Goal: Book appointment/travel/reservation

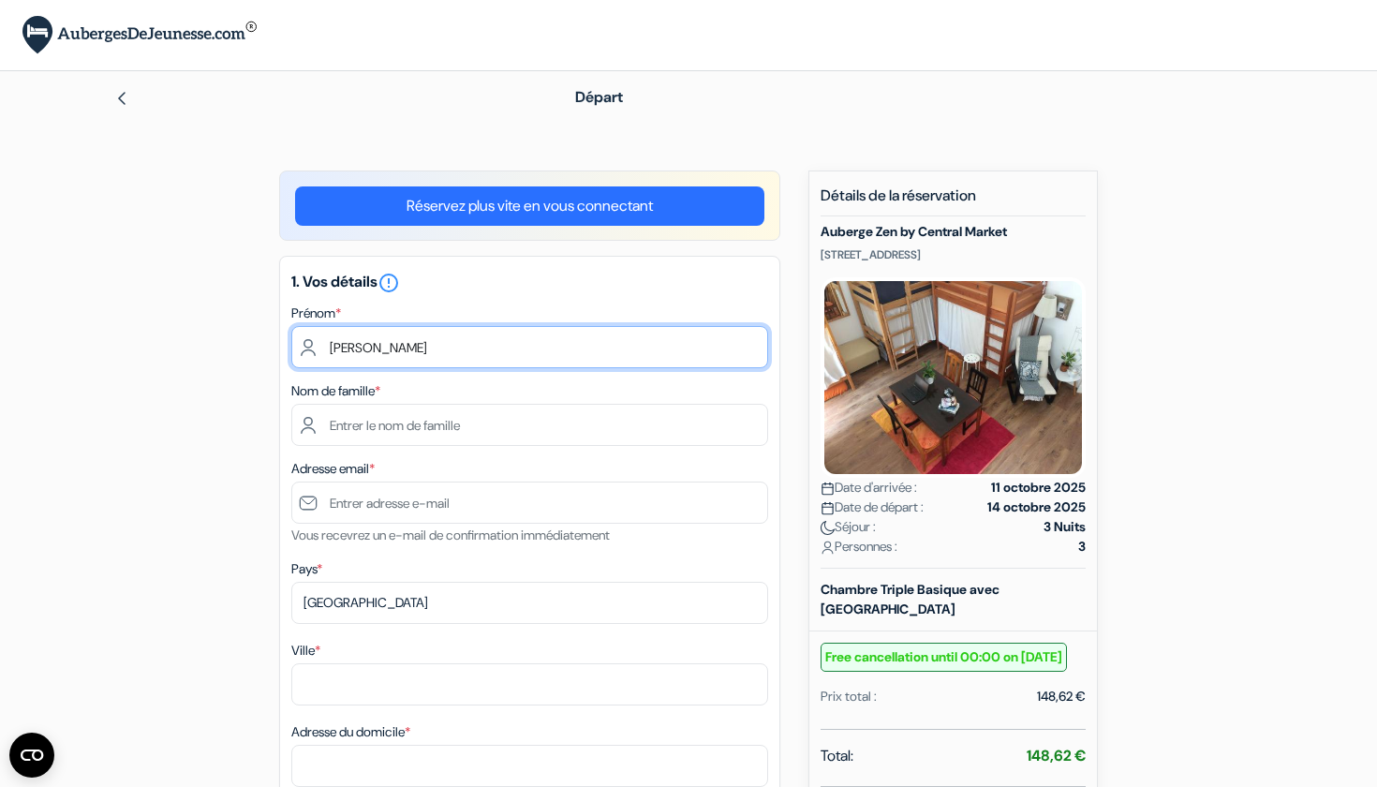
type input "[PERSON_NAME]"
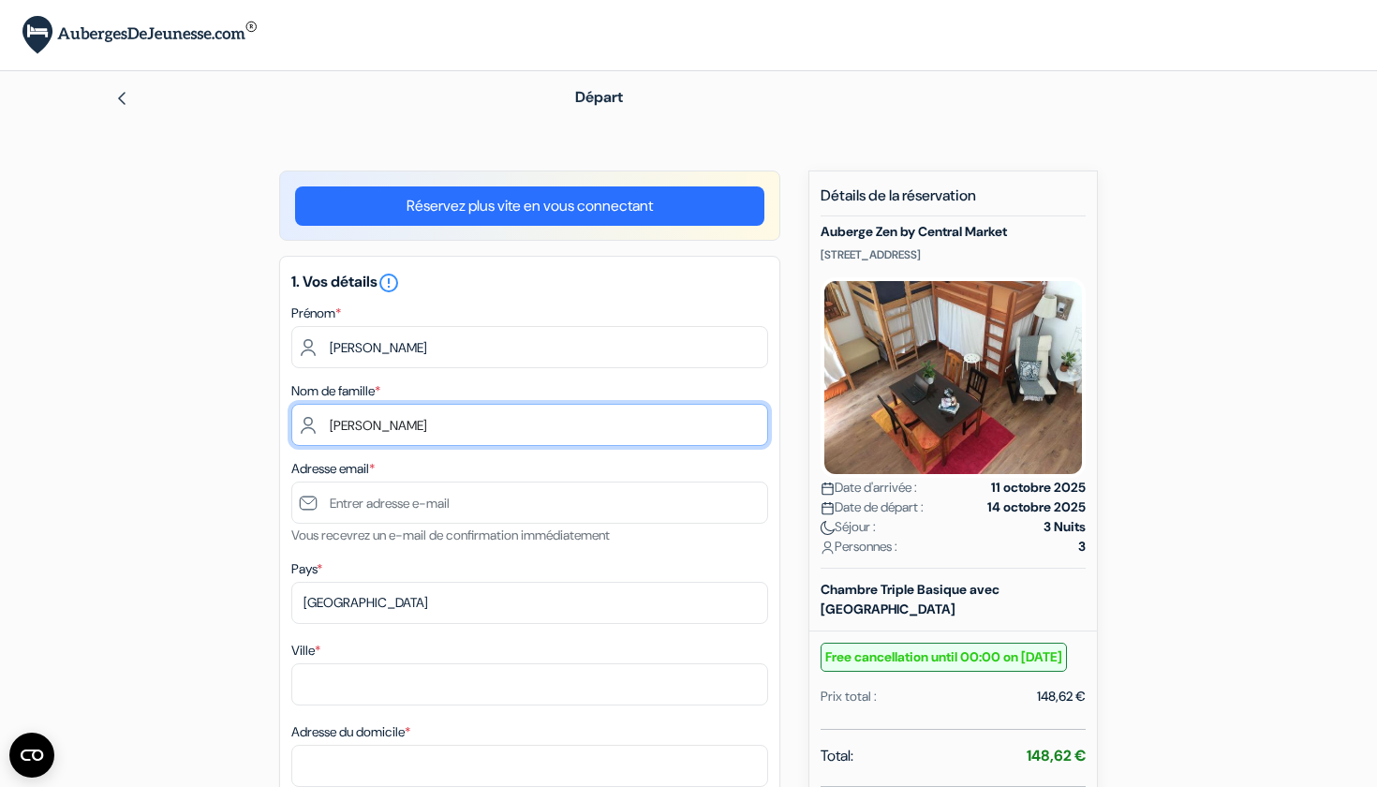
type input "[PERSON_NAME]"
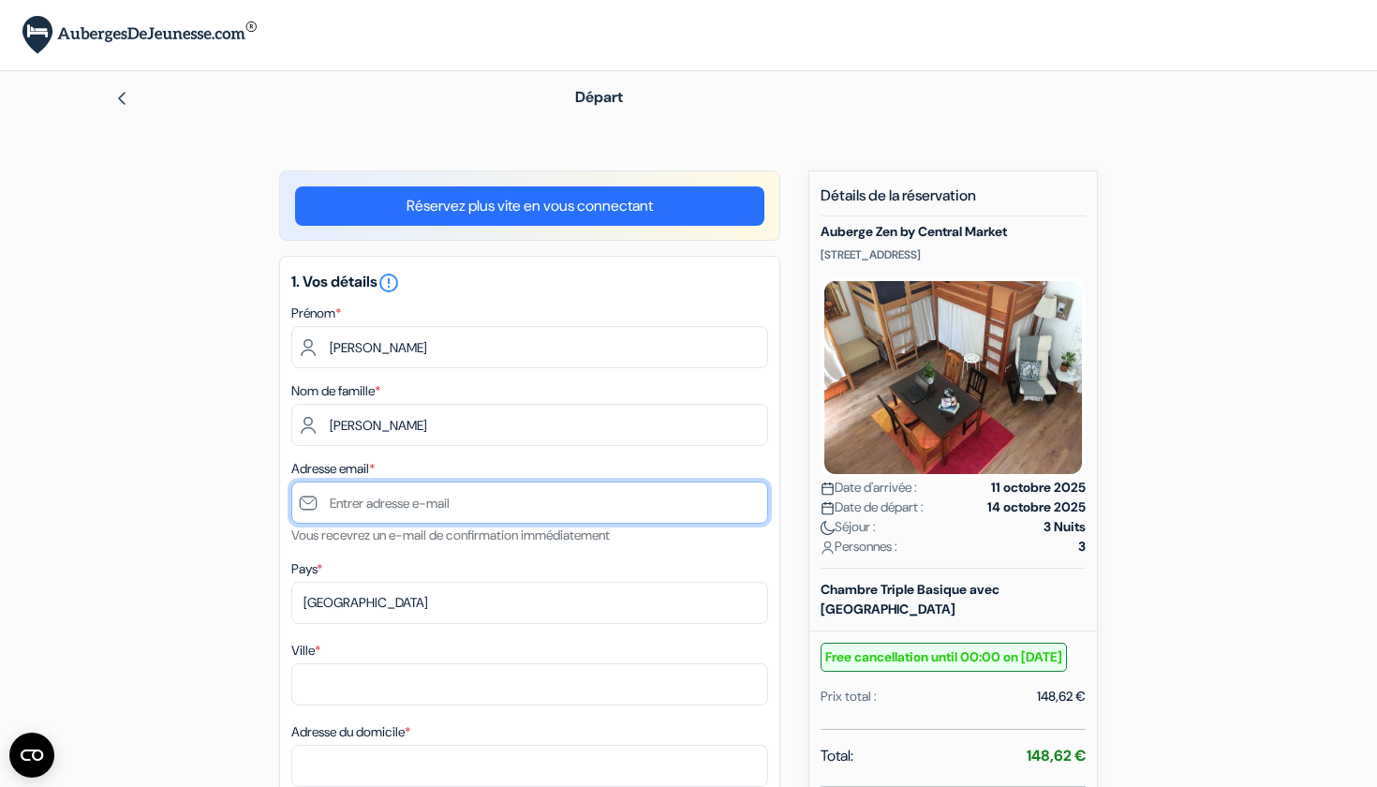
type input "[EMAIL_ADDRESS][DOMAIN_NAME]"
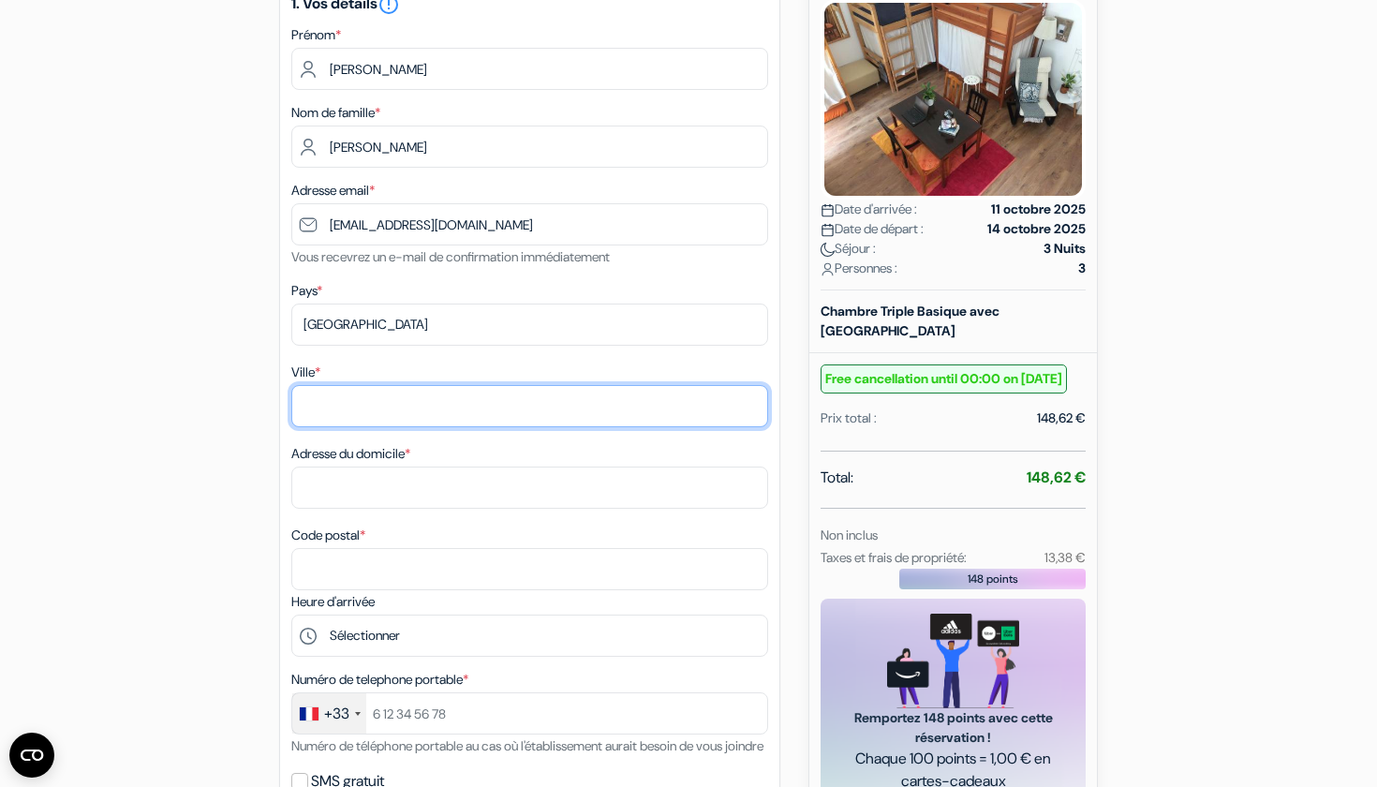
scroll to position [282, 0]
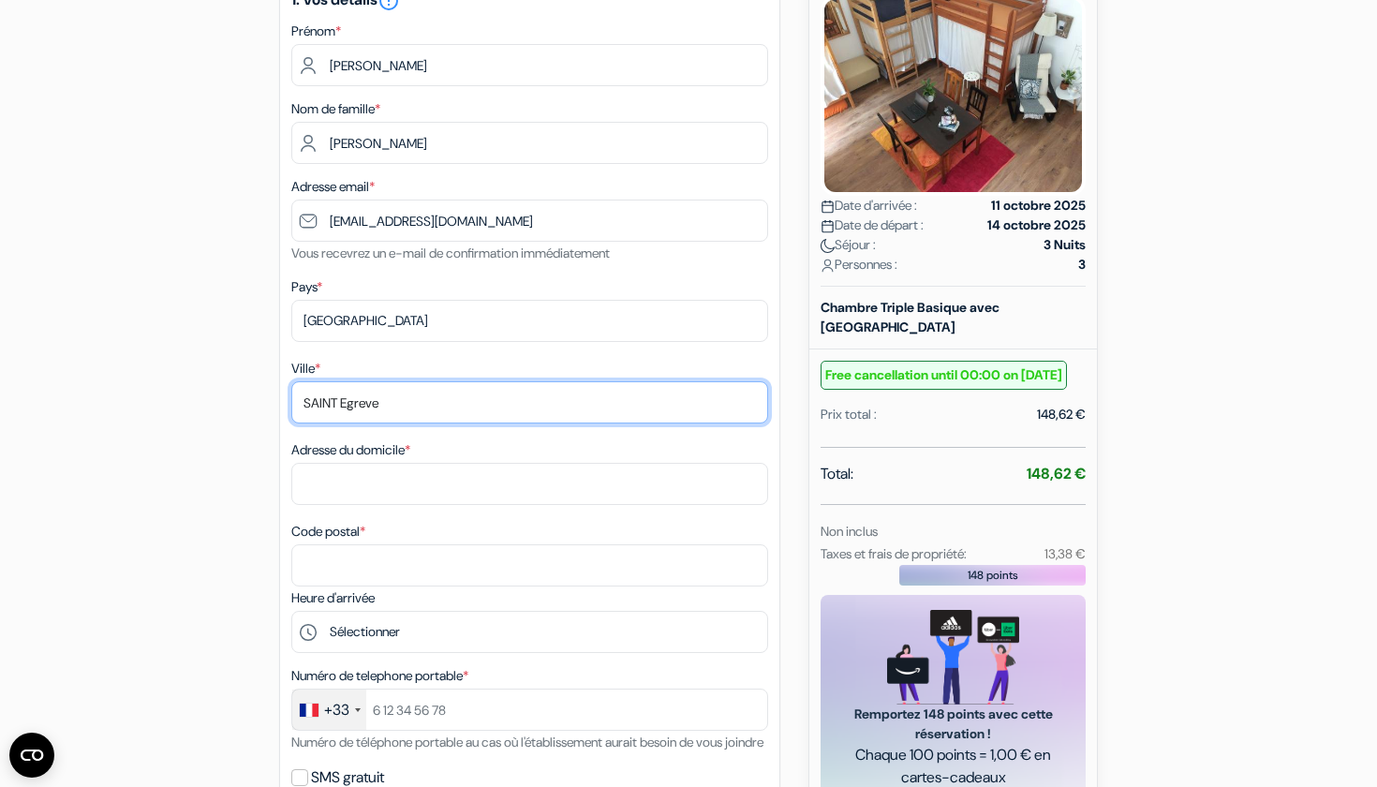
type input "SAINT Egreve"
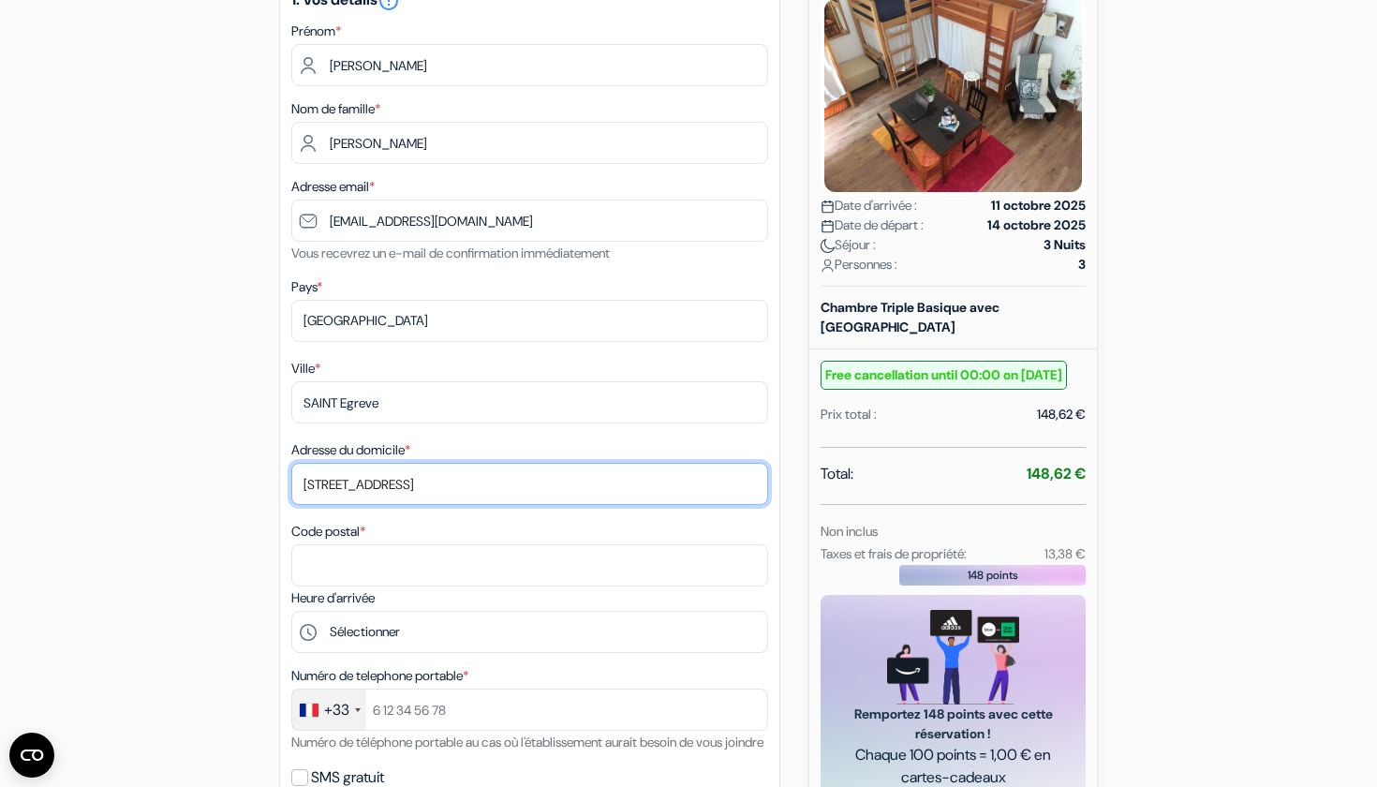
type input "[STREET_ADDRESS]"
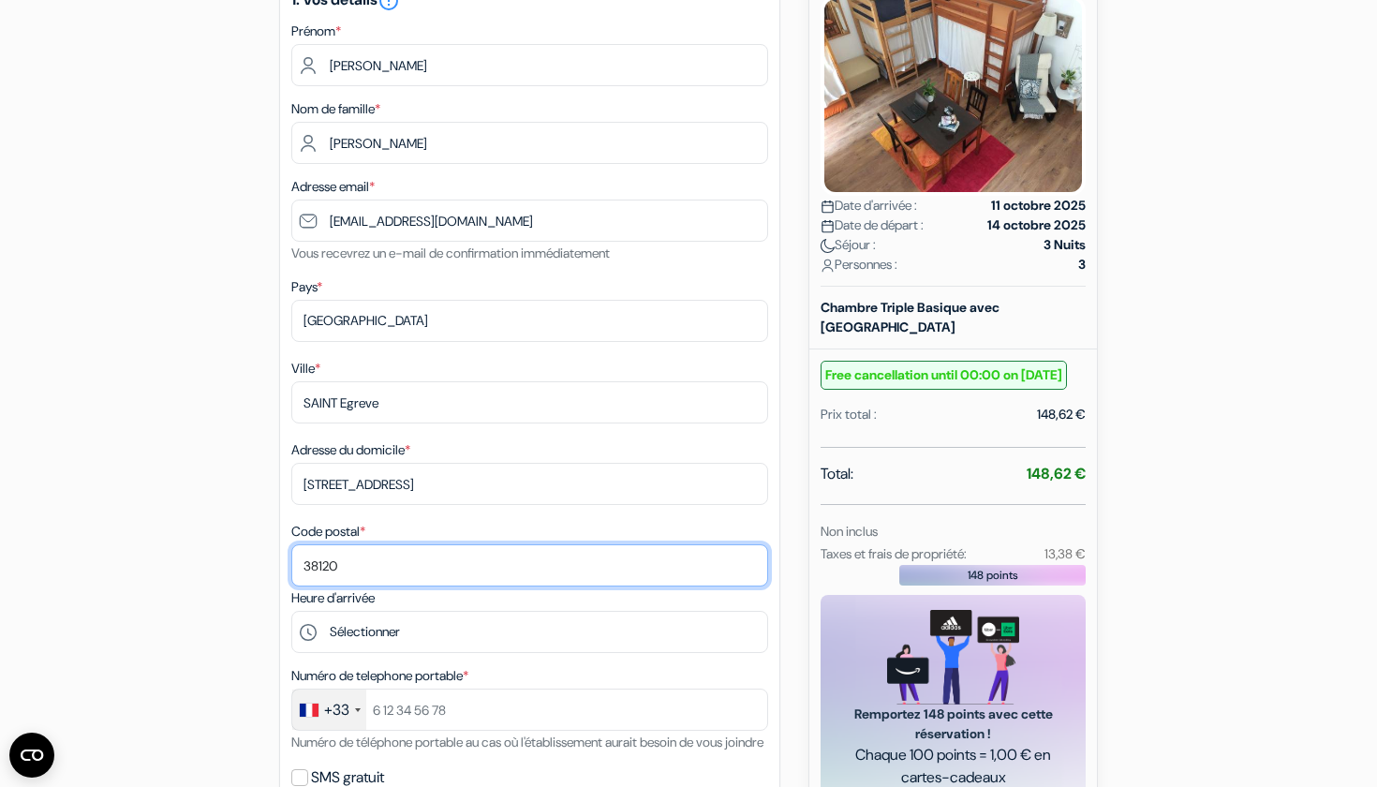
type input "38120"
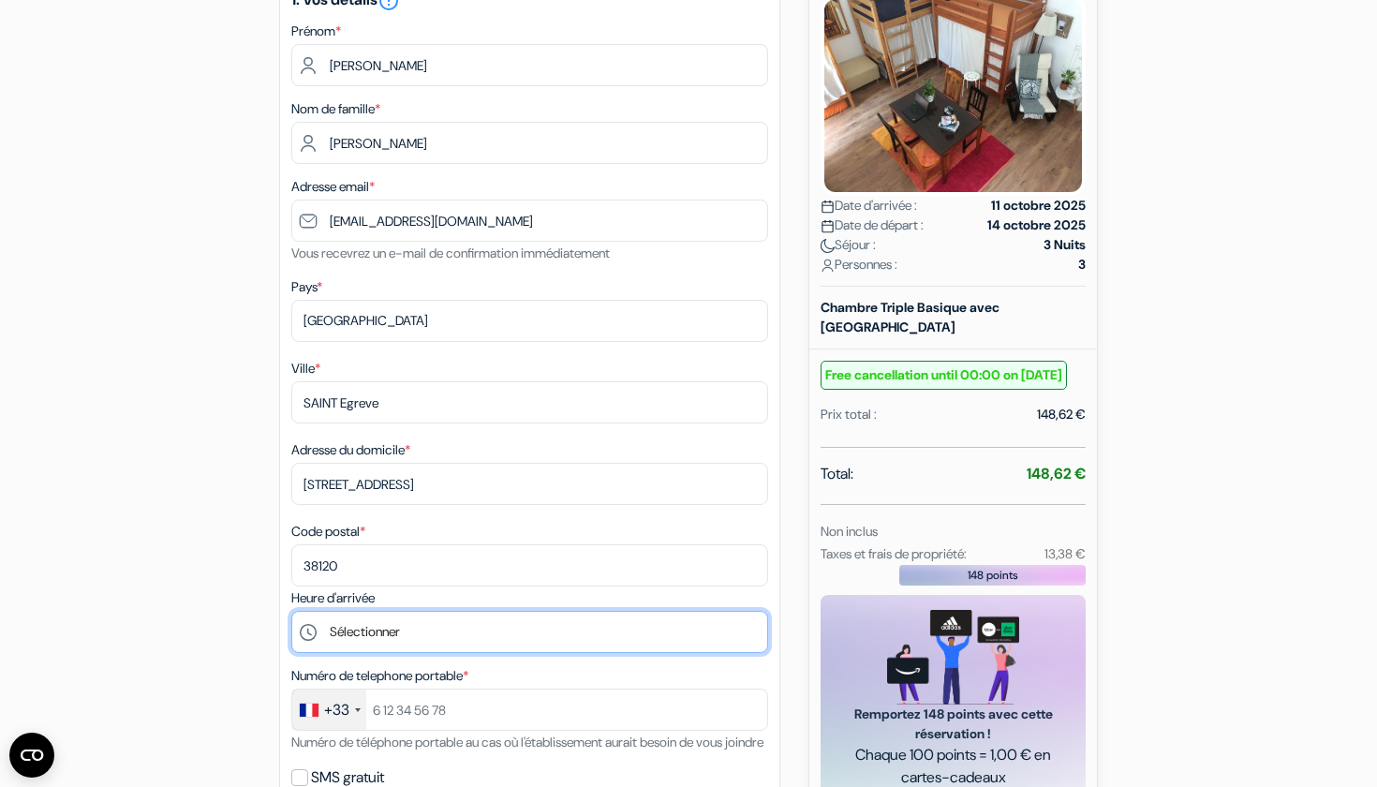
select select "21"
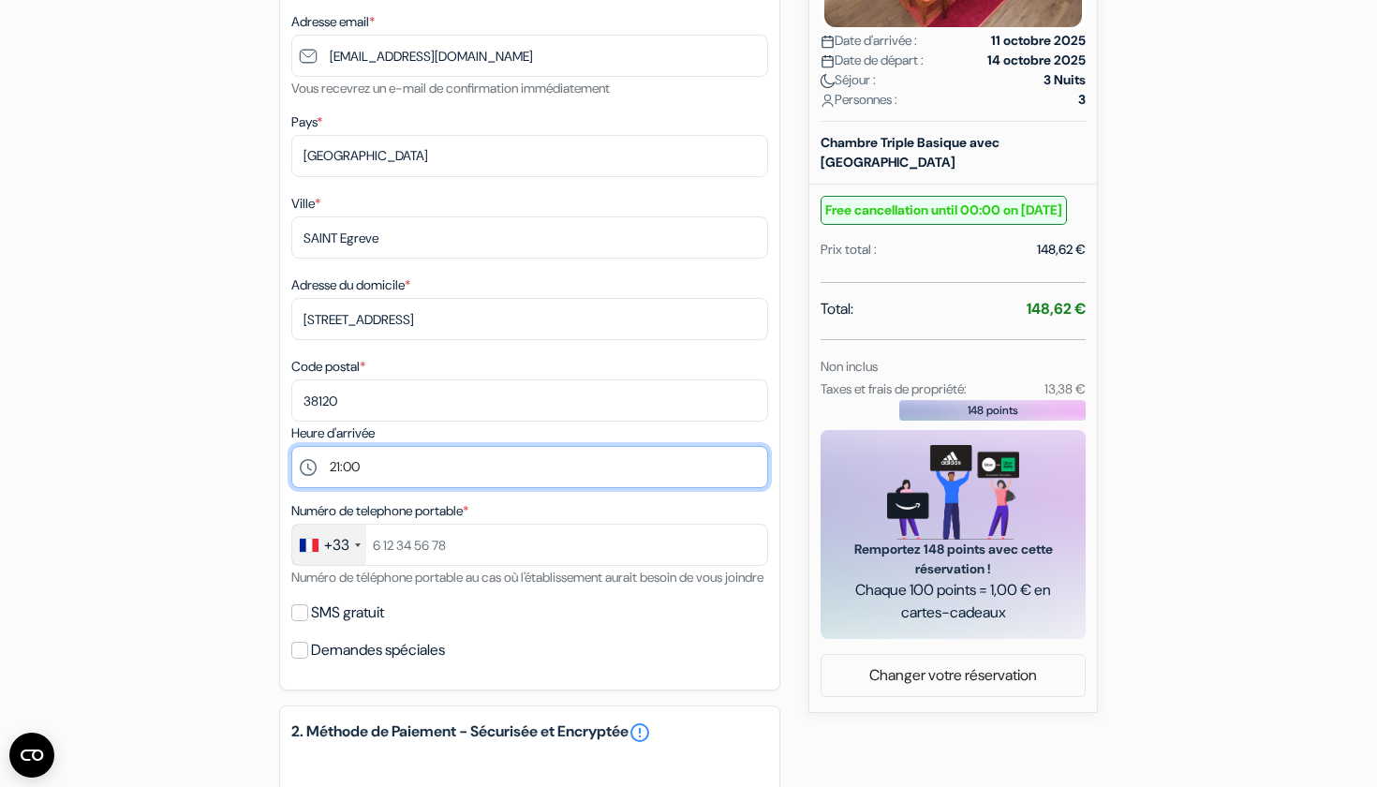
scroll to position [449, 0]
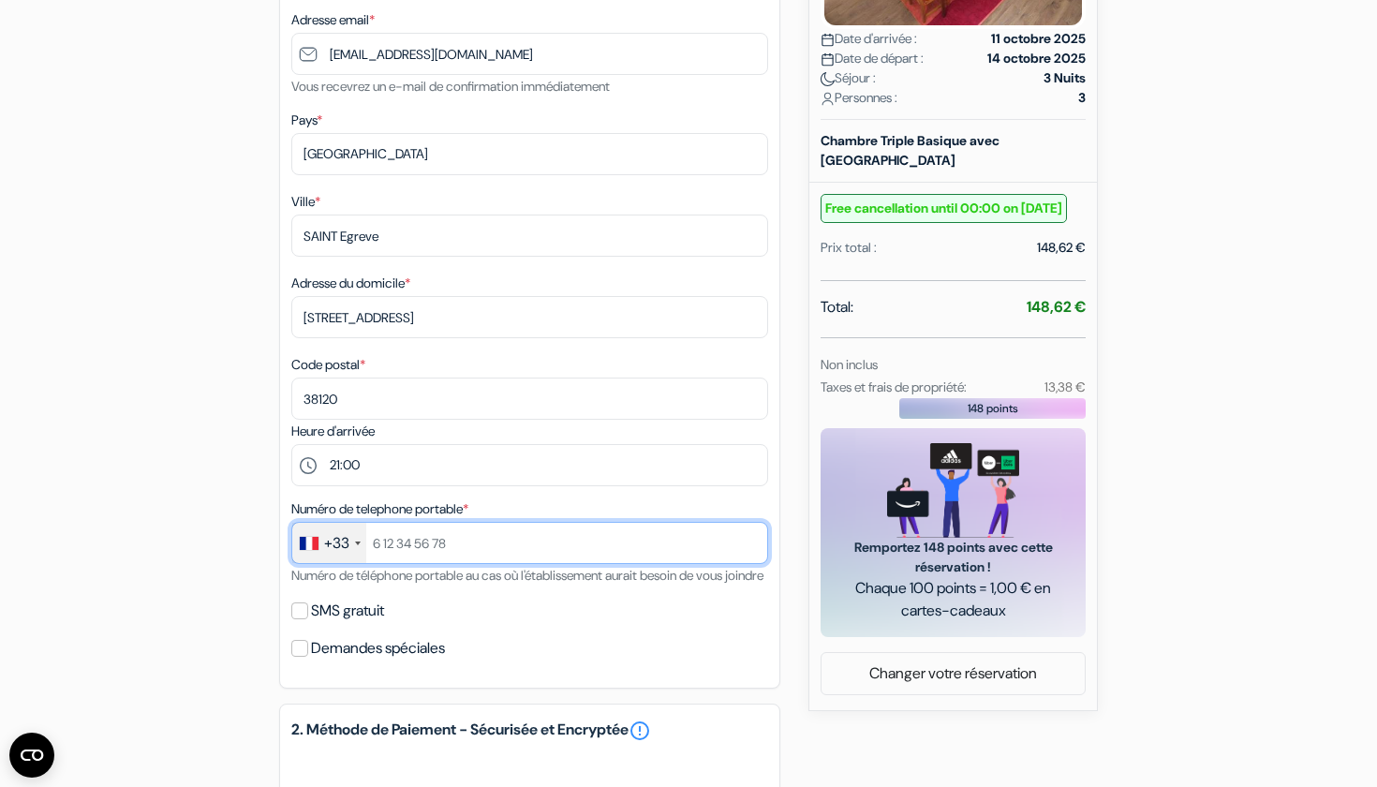
type input "è"
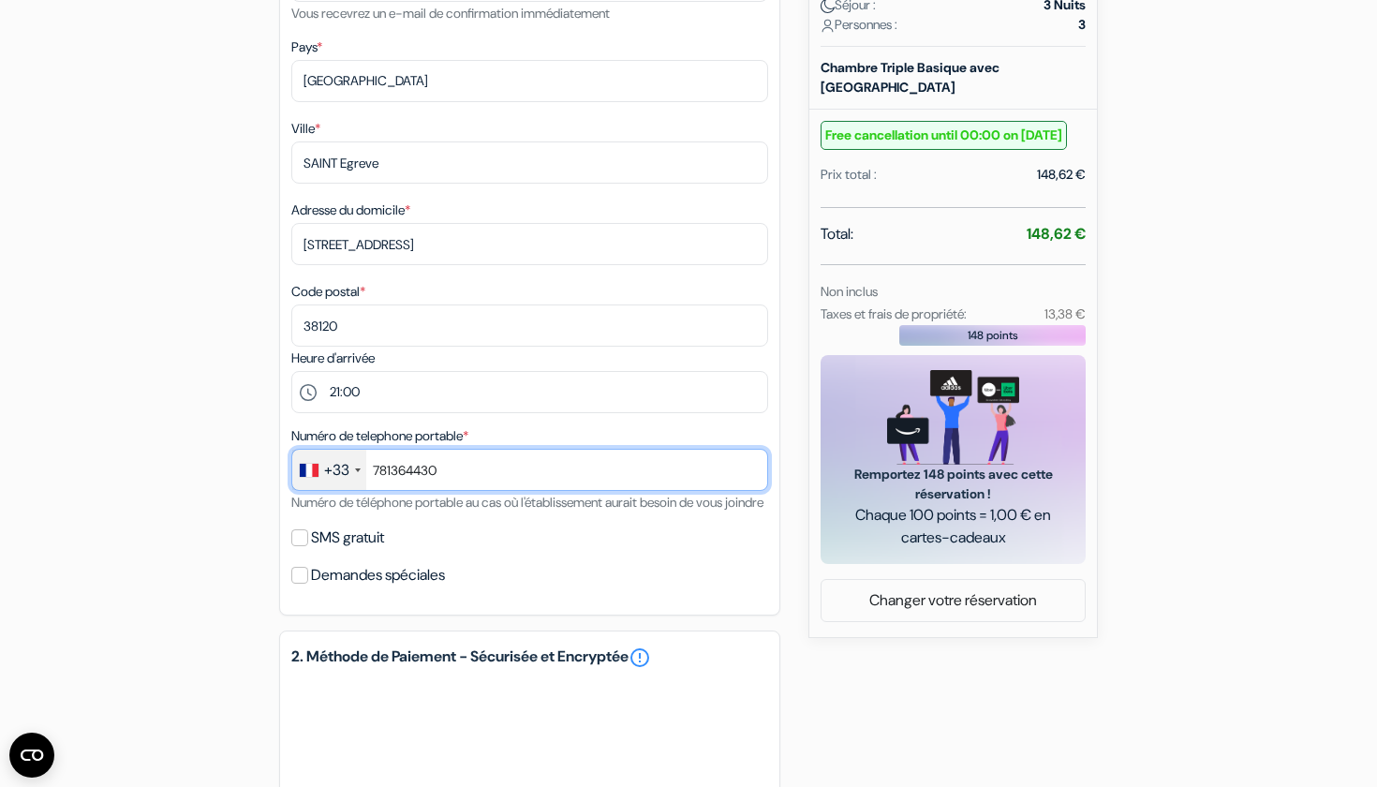
scroll to position [549, 0]
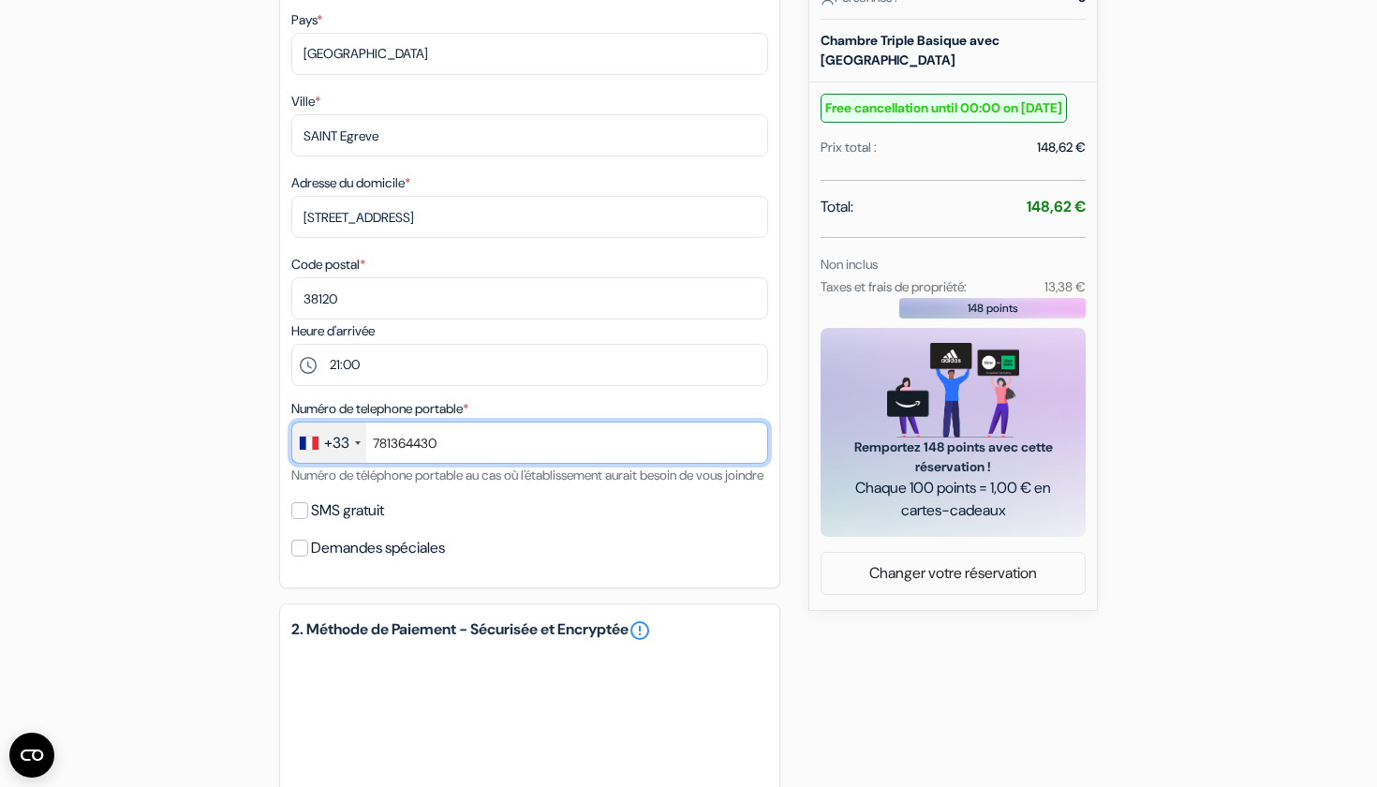
type input "781364430"
click at [432, 486] on div "Numéro de telephone portable * +33 [GEOGRAPHIC_DATA] +33 [GEOGRAPHIC_DATA] +44 …" at bounding box center [529, 441] width 477 height 89
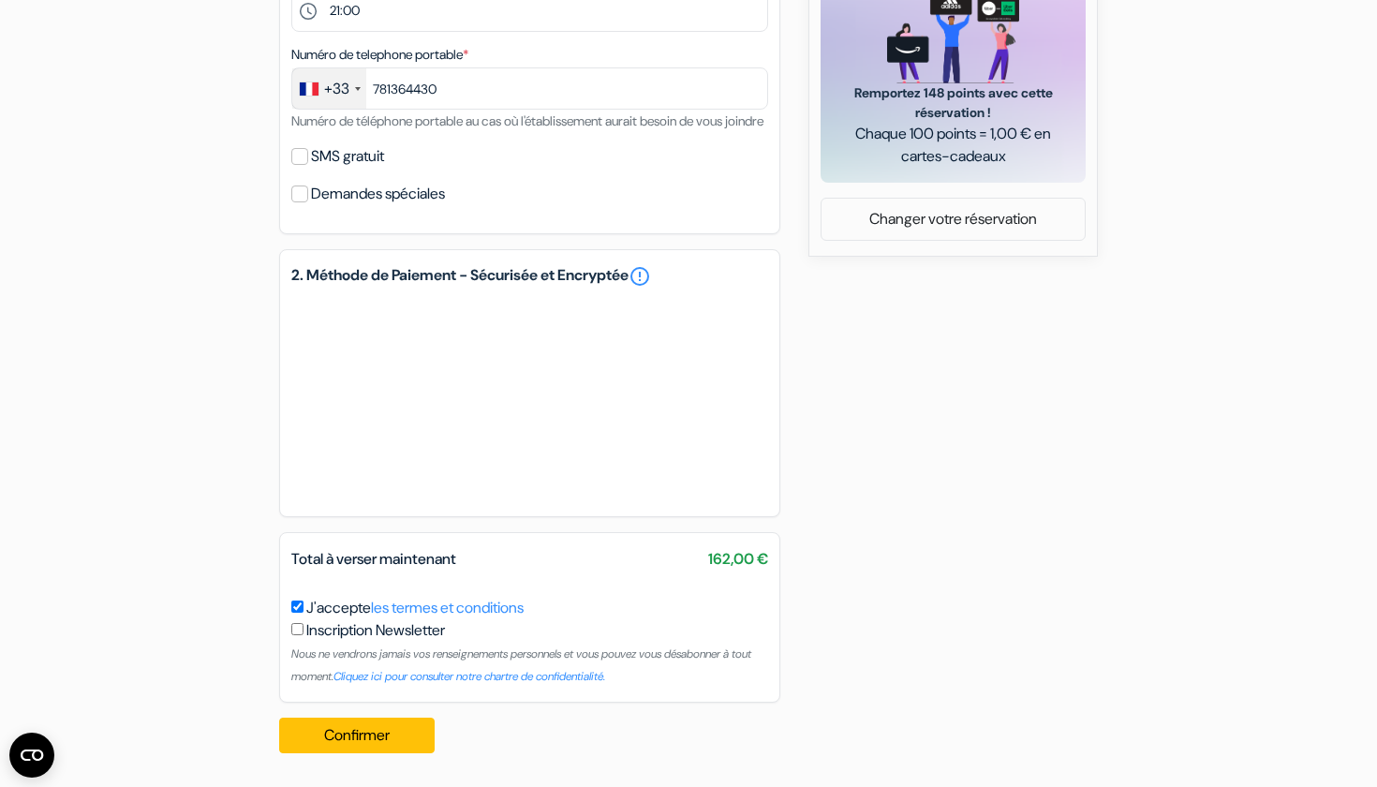
scroll to position [926, 0]
click at [352, 743] on button "Confirmer Loading..." at bounding box center [357, 736] width 156 height 36
click at [330, 730] on button "Confirmer Loading..." at bounding box center [357, 736] width 156 height 36
click at [336, 736] on button "Confirmer Loading..." at bounding box center [357, 736] width 156 height 36
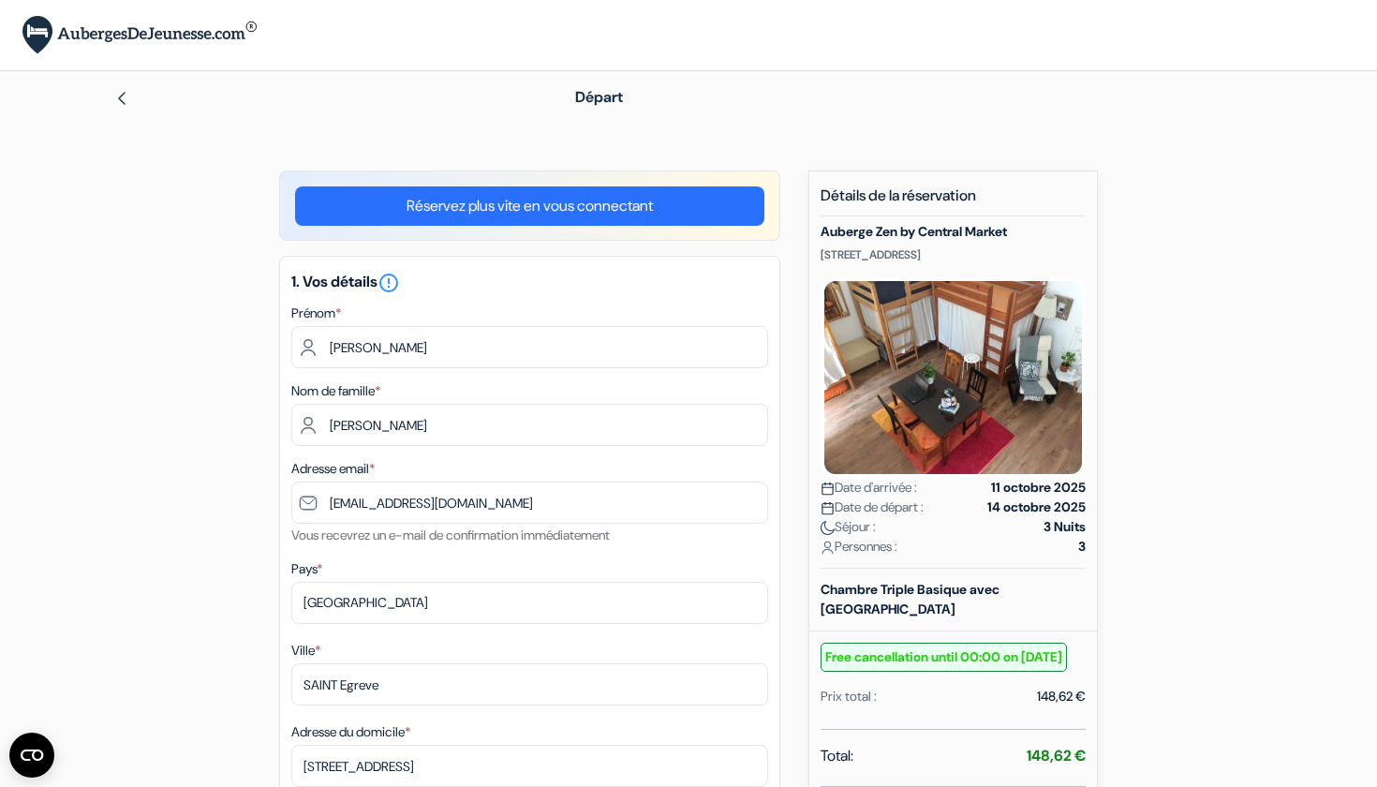
scroll to position [0, 0]
